Goal: Information Seeking & Learning: Understand process/instructions

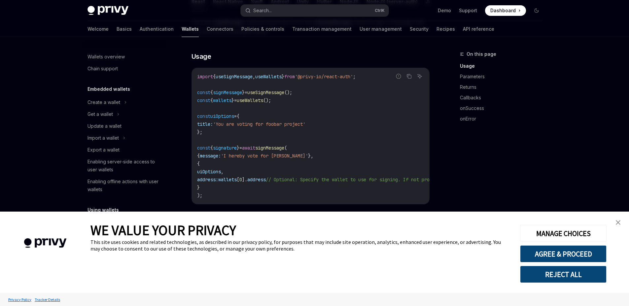
click at [623, 222] on link "close banner" at bounding box center [618, 222] width 13 height 13
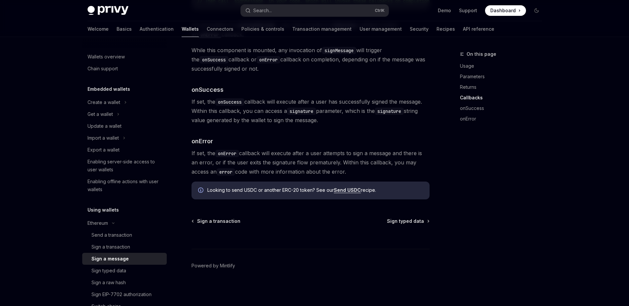
scroll to position [768, 0]
click at [415, 225] on div at bounding box center [311, 237] width 238 height 24
click at [416, 222] on span "Sign typed data" at bounding box center [405, 221] width 37 height 7
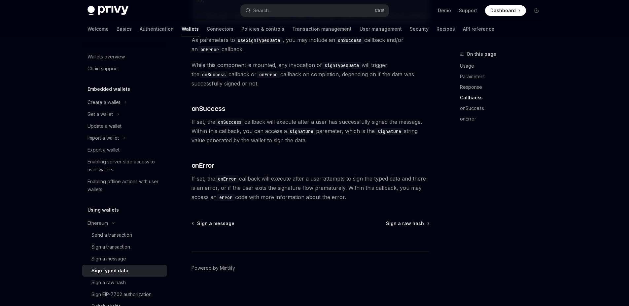
scroll to position [689, 0]
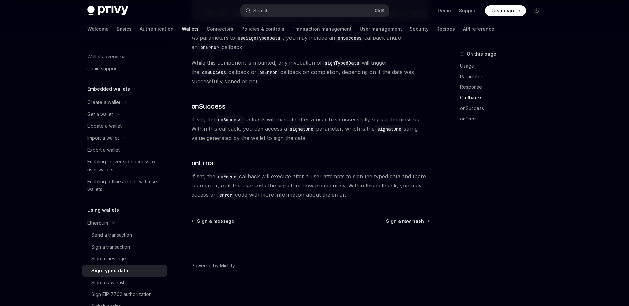
click at [403, 222] on span "Sign a raw hash" at bounding box center [405, 221] width 38 height 7
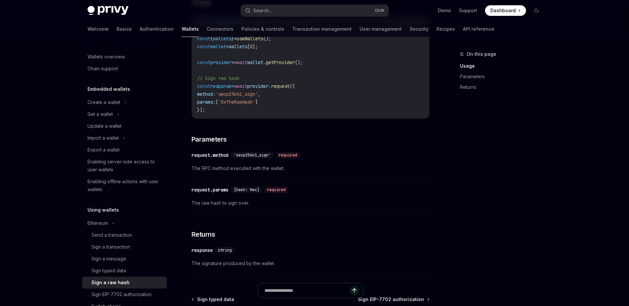
scroll to position [238, 0]
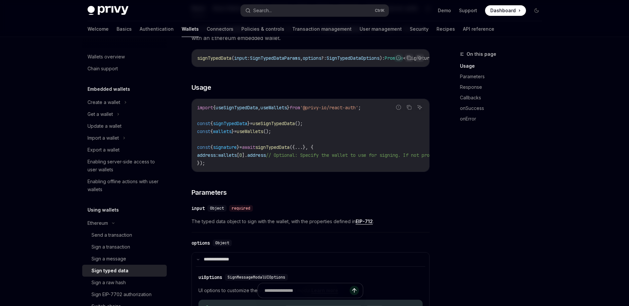
scroll to position [55, 0]
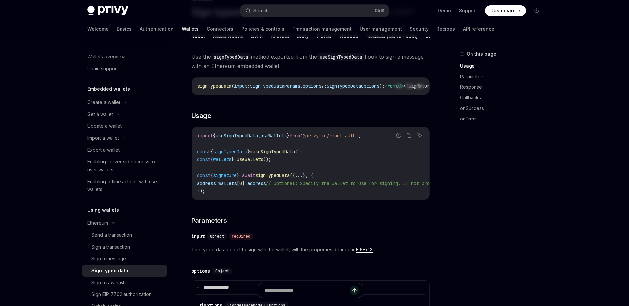
click at [328, 156] on code "import { useSignTypedData , useWallets } from '@privy-io/react-auth' ; const { …" at bounding box center [370, 163] width 346 height 63
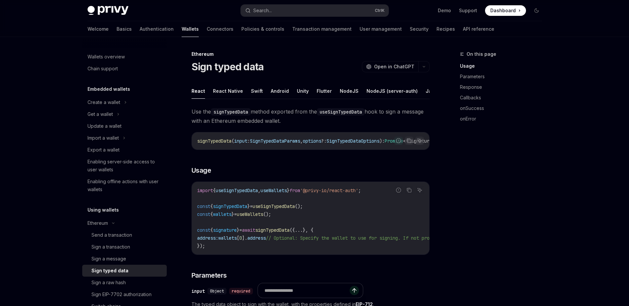
scroll to position [0, 27]
click at [324, 94] on button "NodeJS" at bounding box center [322, 91] width 19 height 16
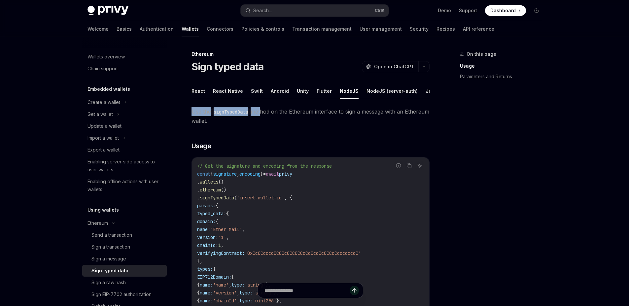
drag, startPoint x: 330, startPoint y: 105, endPoint x: 262, endPoint y: 113, distance: 68.5
click at [426, 88] on button "Java" at bounding box center [432, 91] width 12 height 16
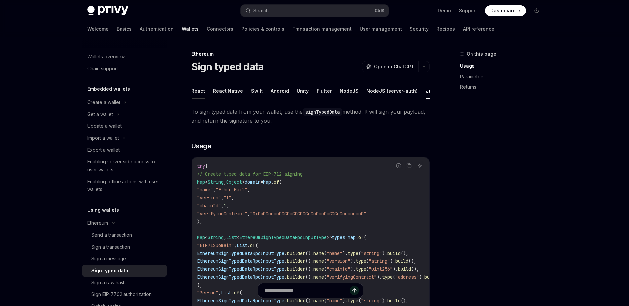
click at [200, 93] on button "React" at bounding box center [199, 91] width 14 height 16
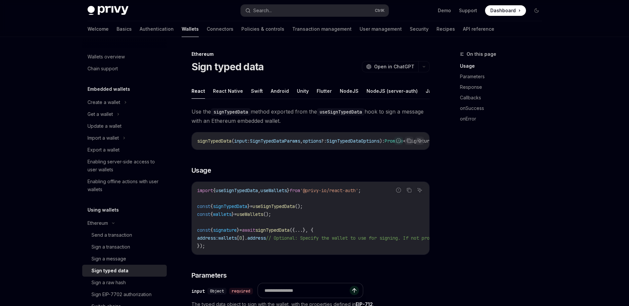
click at [291, 241] on code "import { useSignTypedData , useWallets } from '@privy-io/react-auth' ; const { …" at bounding box center [370, 218] width 346 height 63
click at [290, 233] on span "signTypedData" at bounding box center [272, 230] width 34 height 6
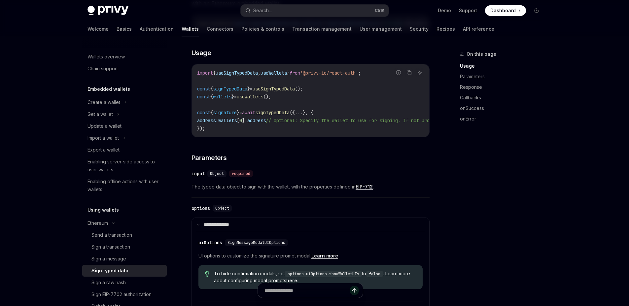
scroll to position [119, 0]
click at [220, 210] on div "Object" at bounding box center [222, 207] width 19 height 7
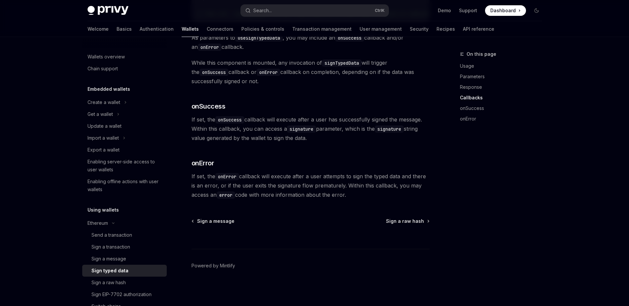
scroll to position [689, 0]
click at [410, 221] on span "Sign a raw hash" at bounding box center [405, 221] width 38 height 7
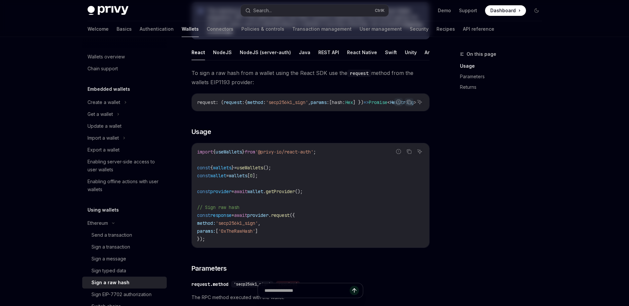
scroll to position [119, 0]
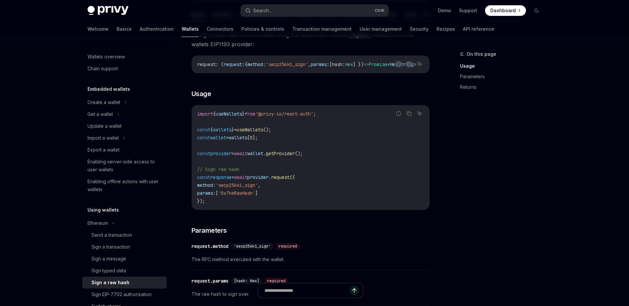
click at [242, 196] on span "'0xTheRawHash'" at bounding box center [236, 193] width 37 height 6
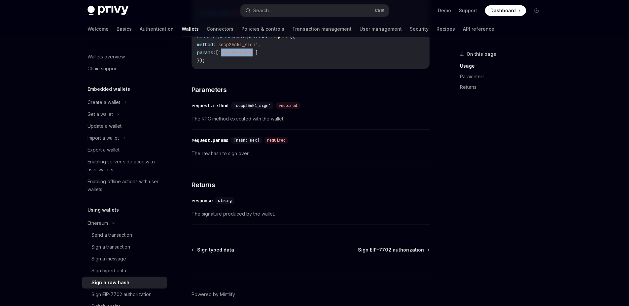
scroll to position [278, 0]
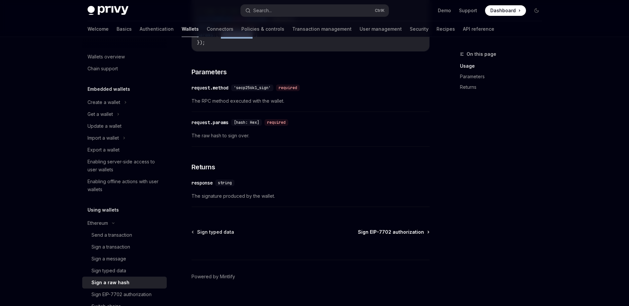
click at [420, 236] on span "Sign EIP-7702 authorization" at bounding box center [391, 232] width 66 height 7
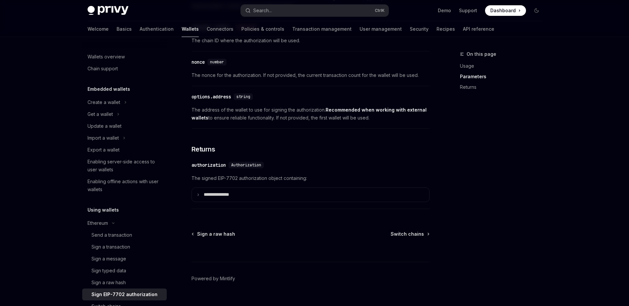
scroll to position [595, 0]
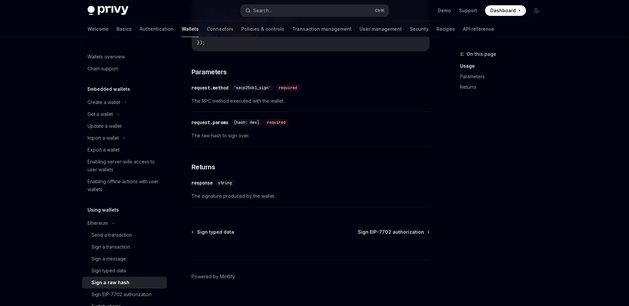
scroll to position [40, 0]
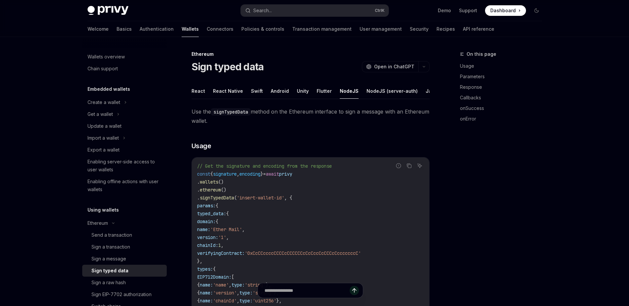
type textarea "*"
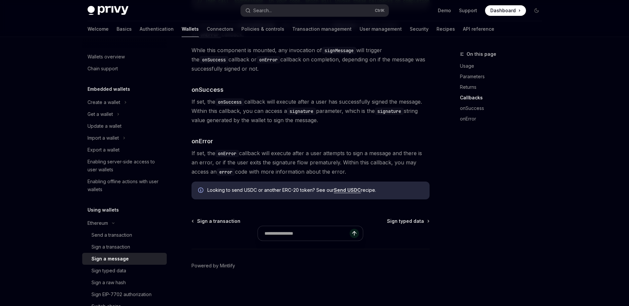
scroll to position [768, 0]
